Goal: Information Seeking & Learning: Learn about a topic

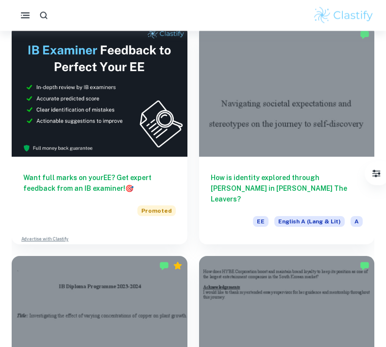
scroll to position [308, 0]
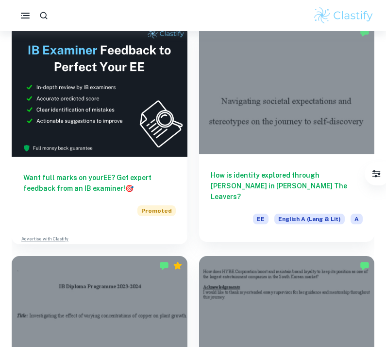
click at [230, 180] on h6 "How is identity explored through [PERSON_NAME] in [PERSON_NAME] The Leavers?" at bounding box center [287, 186] width 153 height 32
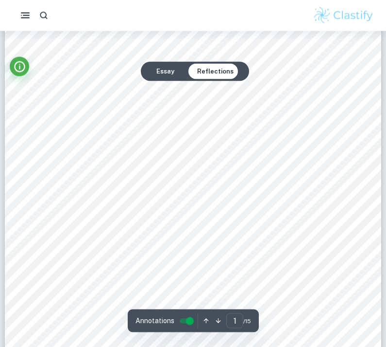
scroll to position [63, 0]
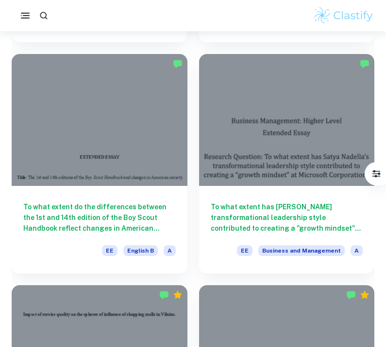
scroll to position [1203, 0]
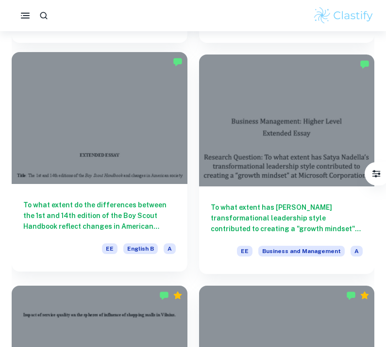
click at [60, 123] on div at bounding box center [100, 118] width 176 height 132
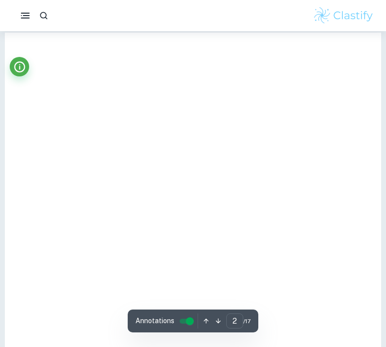
type input "1"
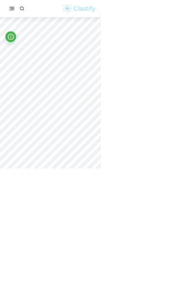
scroll to position [79, 30]
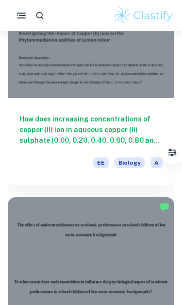
scroll to position [1904, 0]
